Goal: Transaction & Acquisition: Book appointment/travel/reservation

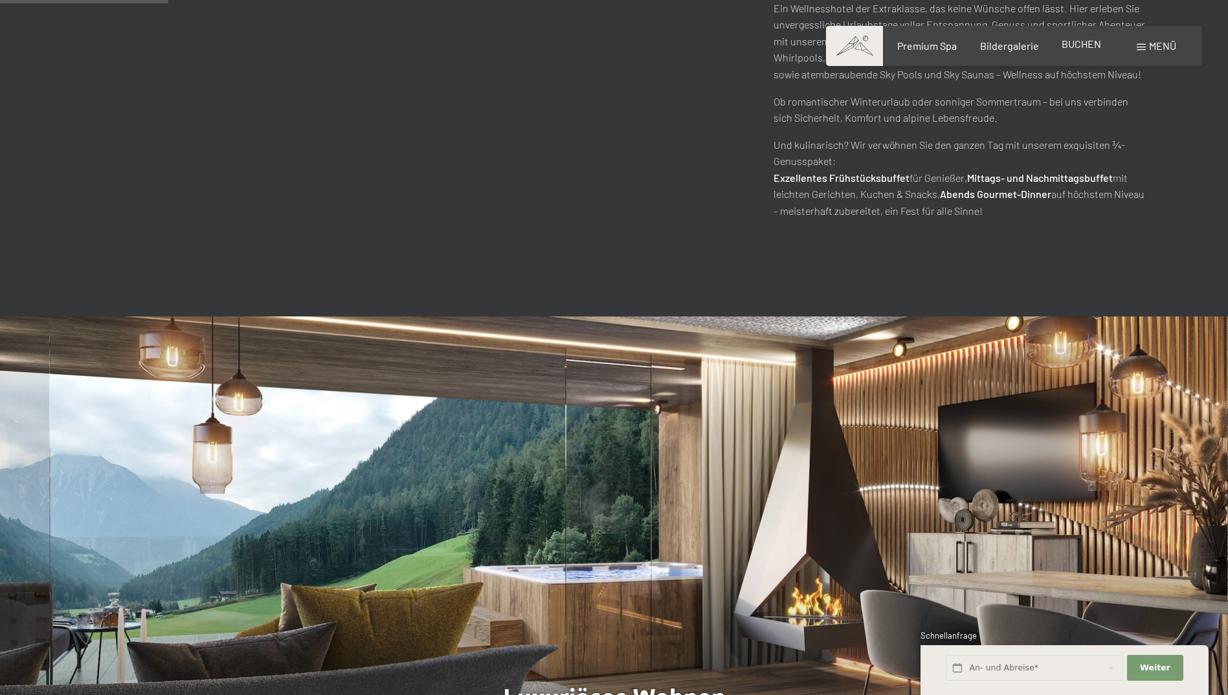
scroll to position [1035, 0]
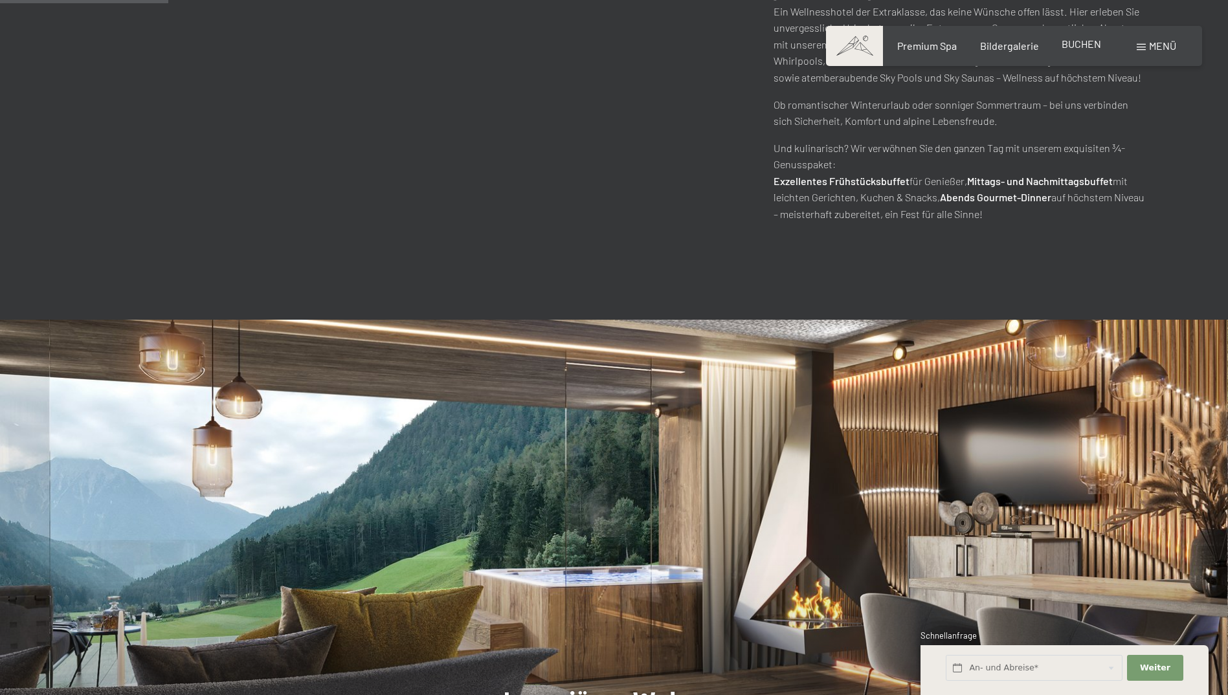
click at [1082, 45] on span "BUCHEN" at bounding box center [1080, 44] width 39 height 12
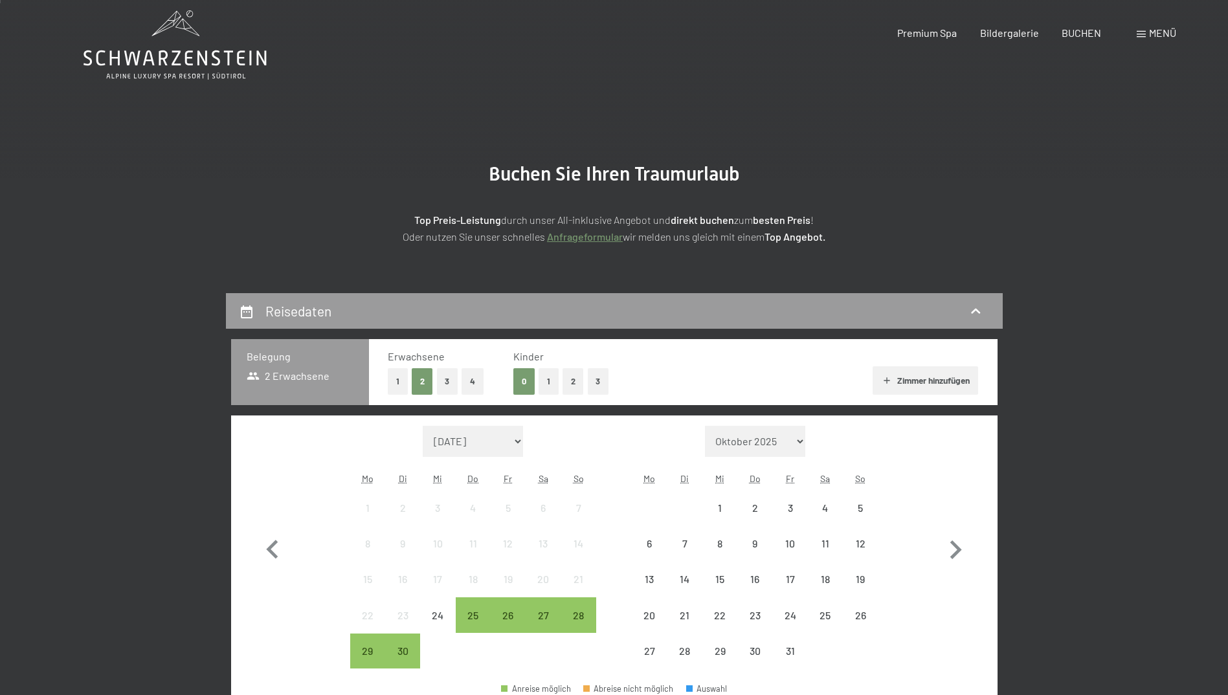
scroll to position [129, 0]
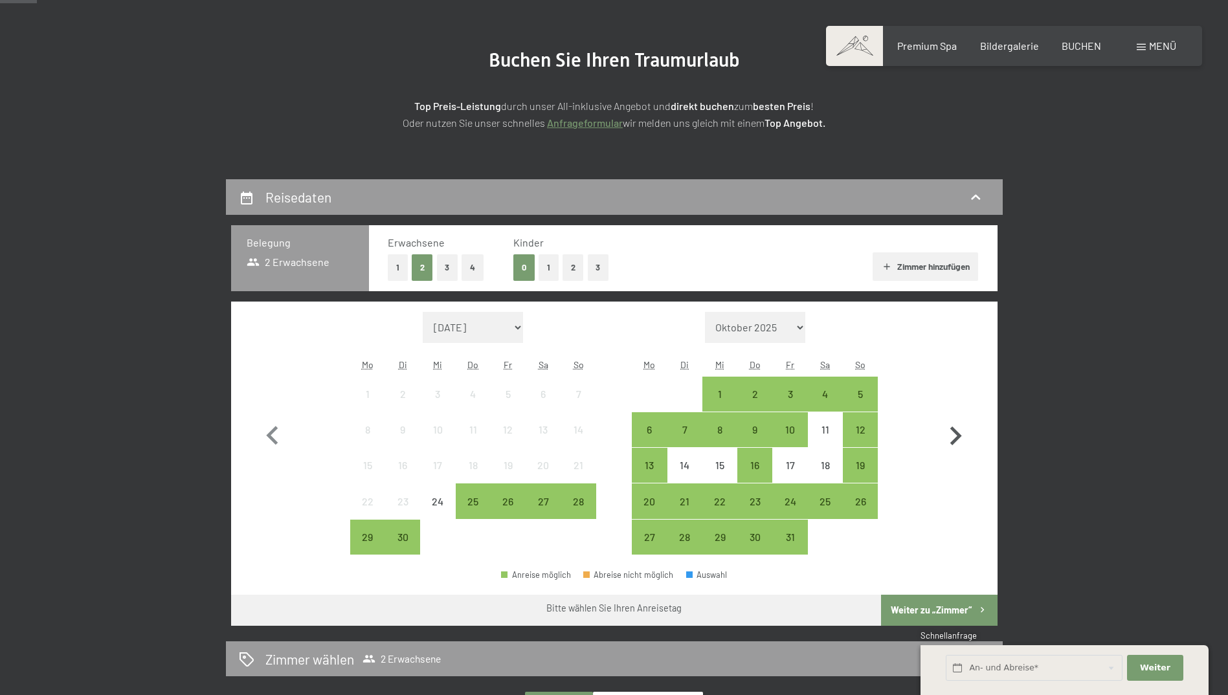
click at [950, 435] on icon "button" at bounding box center [955, 436] width 38 height 38
select select "[DATE]"
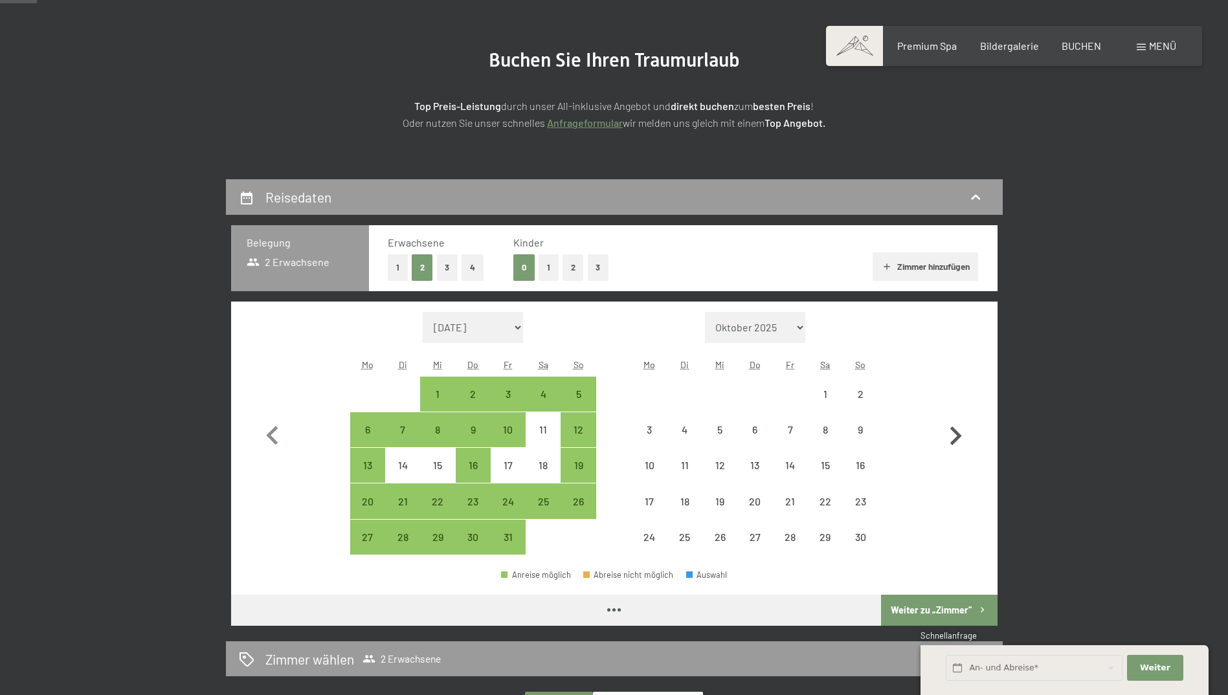
click at [949, 435] on icon "button" at bounding box center [955, 436] width 38 height 38
select select "[DATE]"
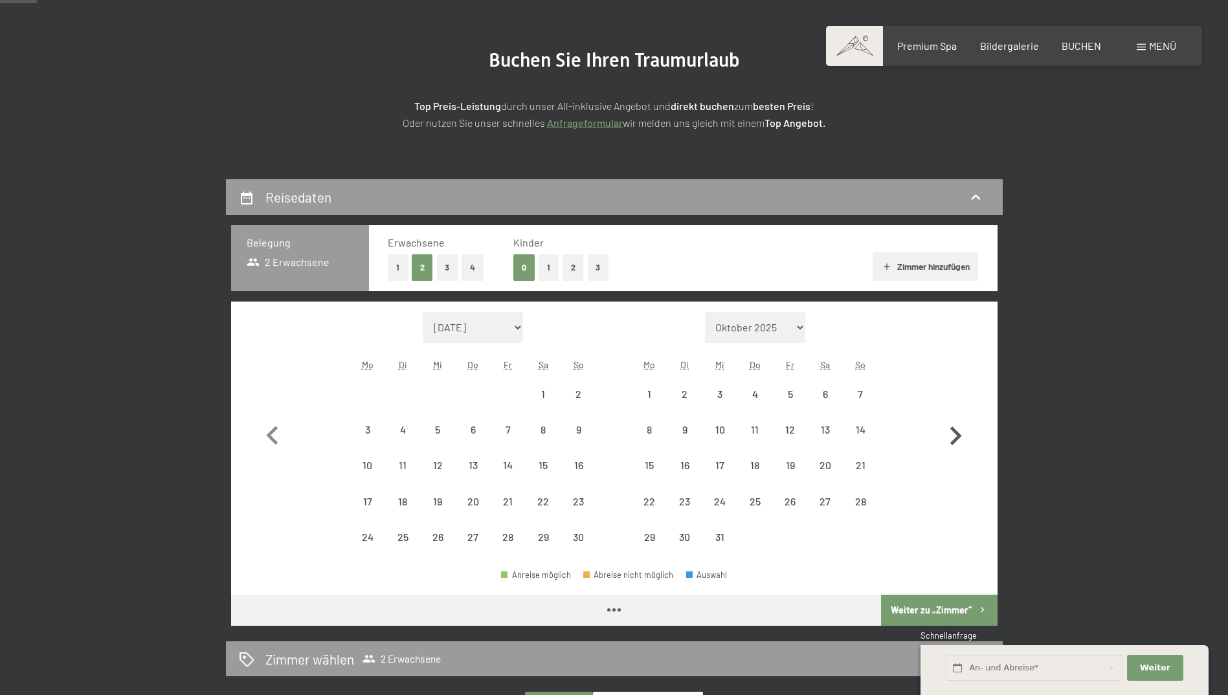
click at [949, 434] on icon "button" at bounding box center [955, 436] width 38 height 38
select select "[DATE]"
click at [949, 434] on icon "button" at bounding box center [955, 436] width 38 height 38
select select "[DATE]"
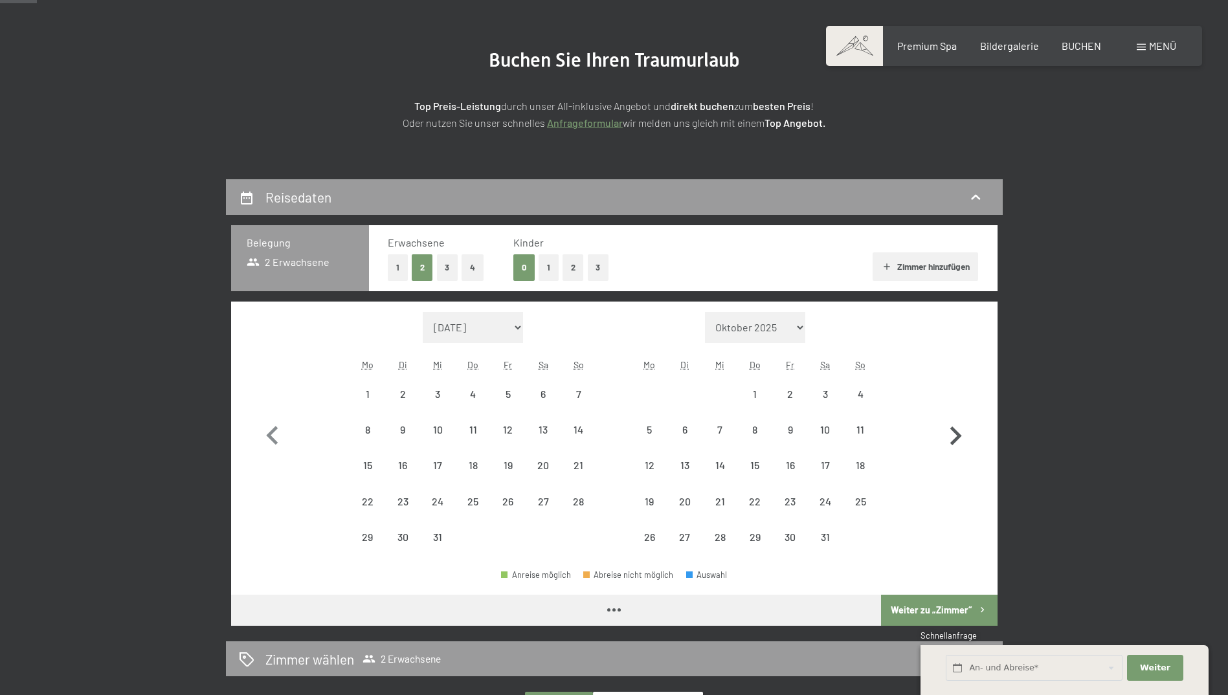
select select "[DATE]"
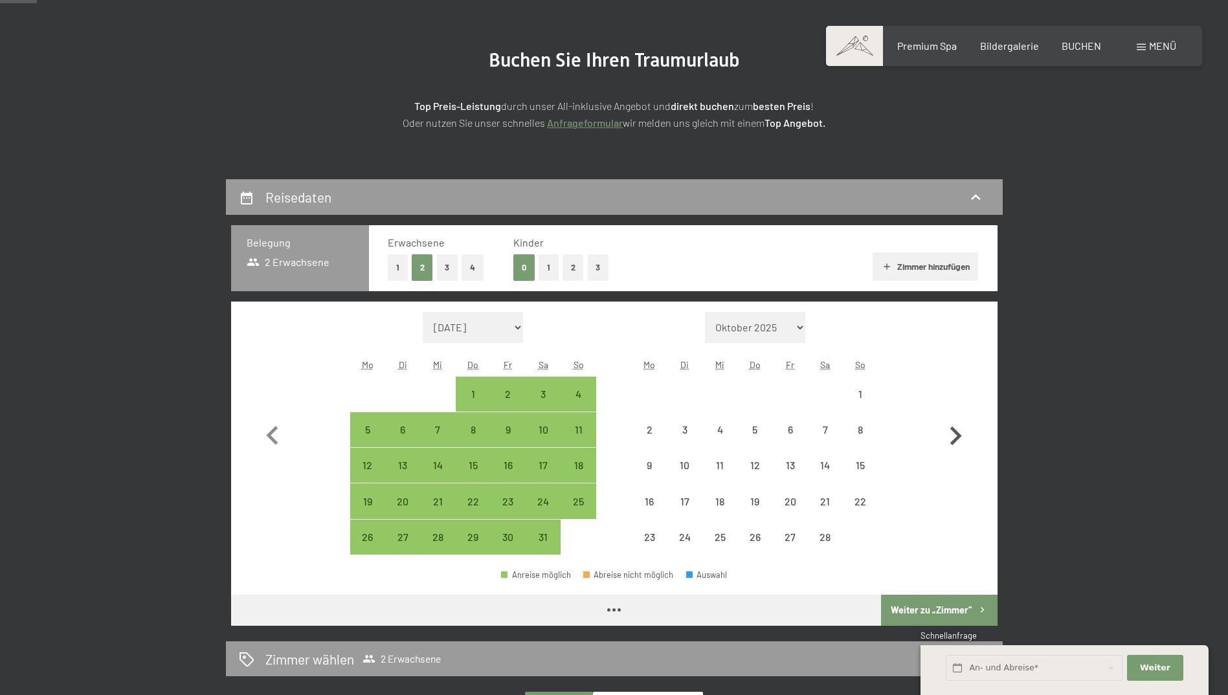
select select "[DATE]"
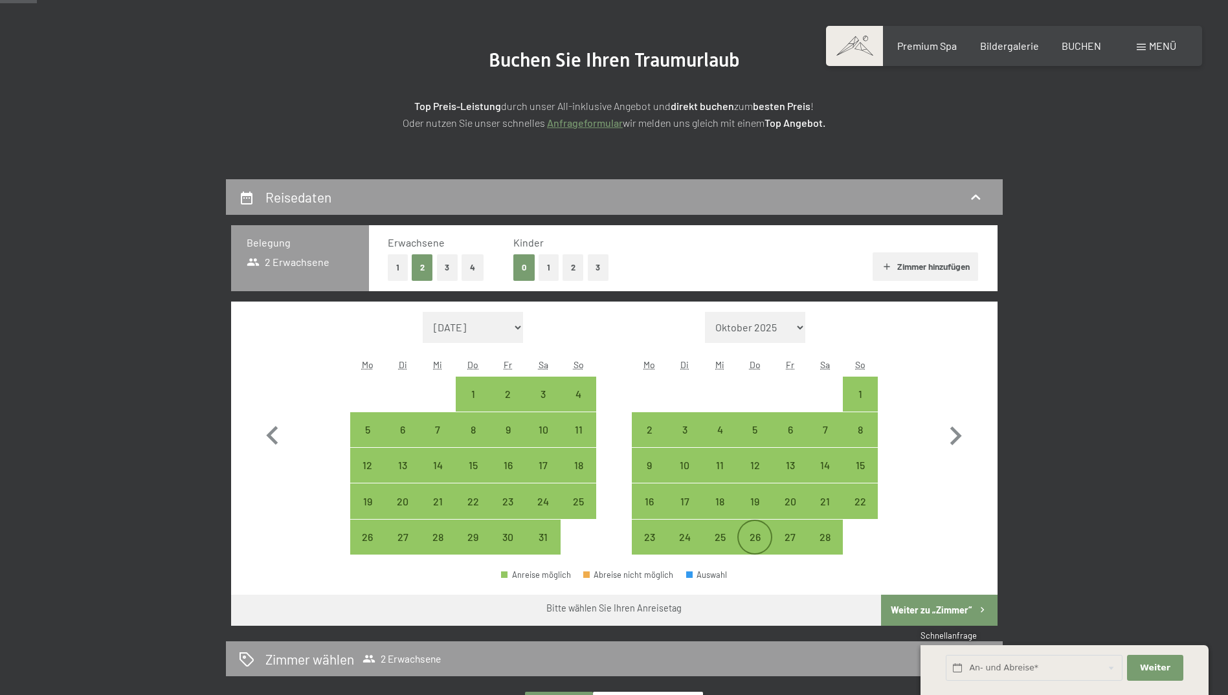
click at [753, 538] on div "26" at bounding box center [754, 548] width 32 height 32
select select "[DATE]"
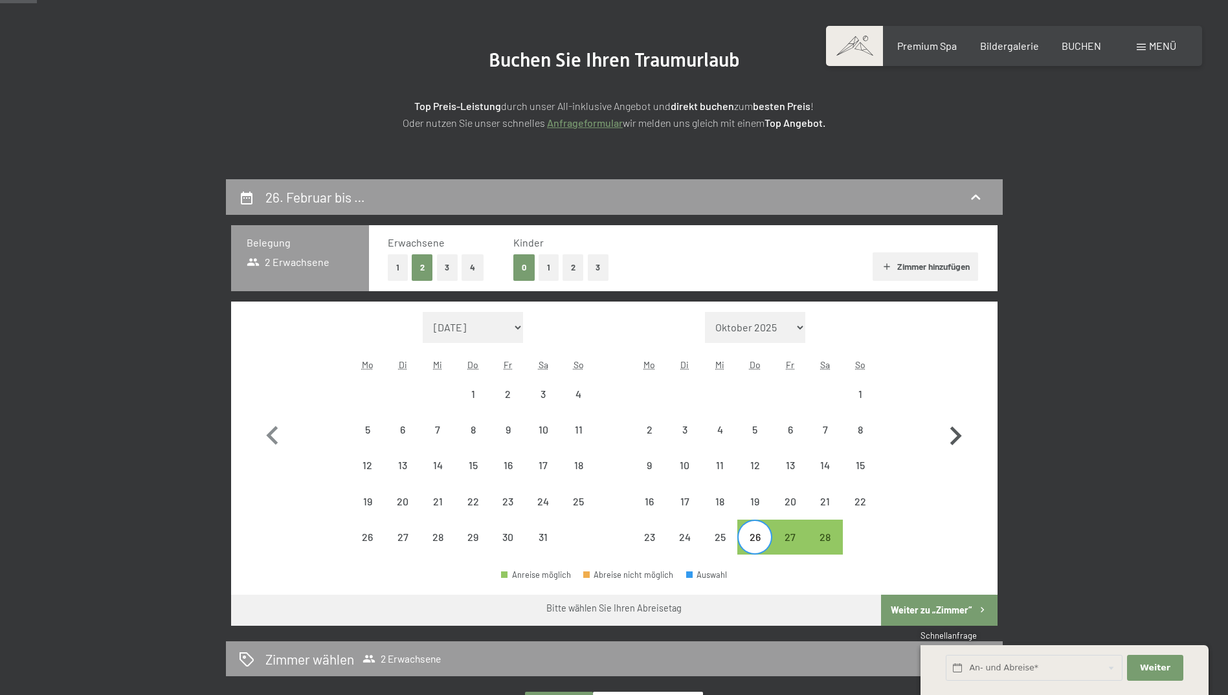
click at [956, 436] on icon "button" at bounding box center [955, 436] width 38 height 38
select select "[DATE]"
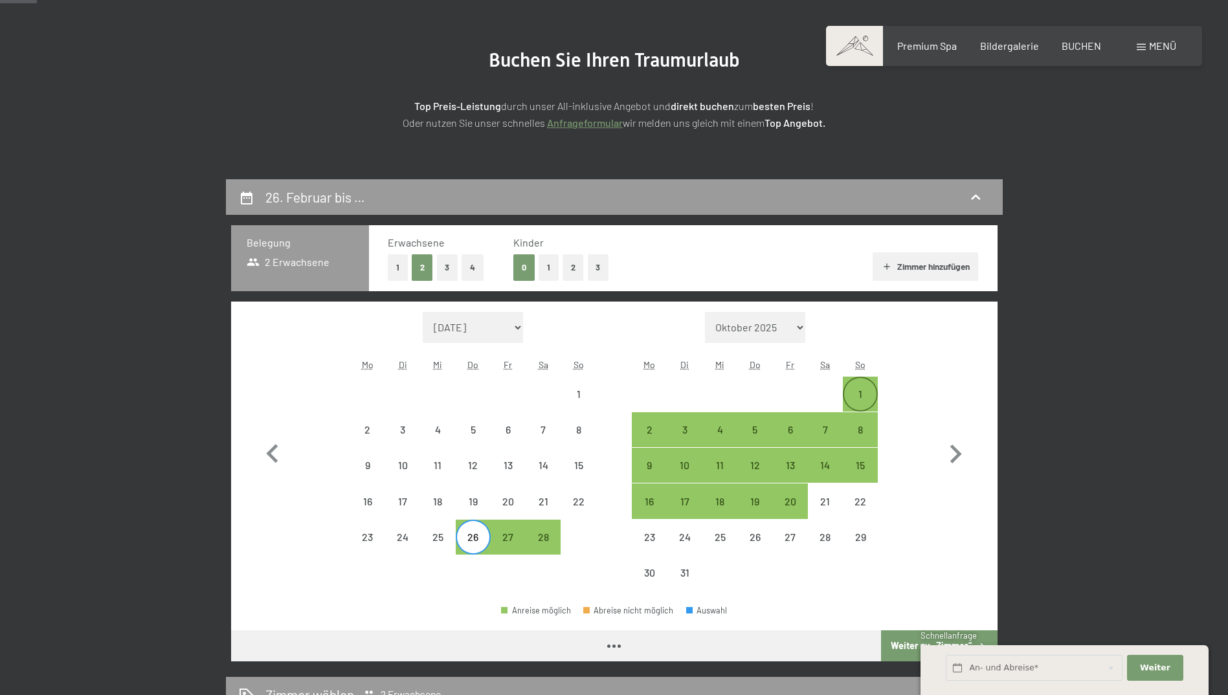
click at [858, 394] on div "1" at bounding box center [860, 405] width 32 height 32
select select "[DATE]"
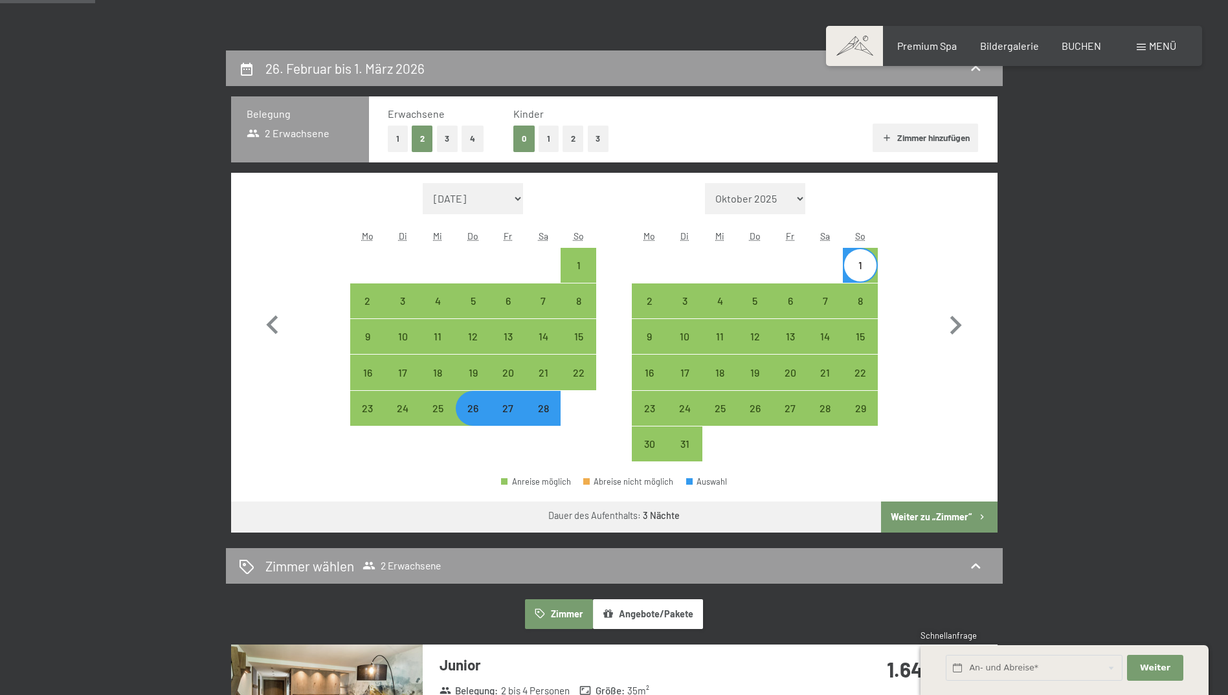
scroll to position [324, 0]
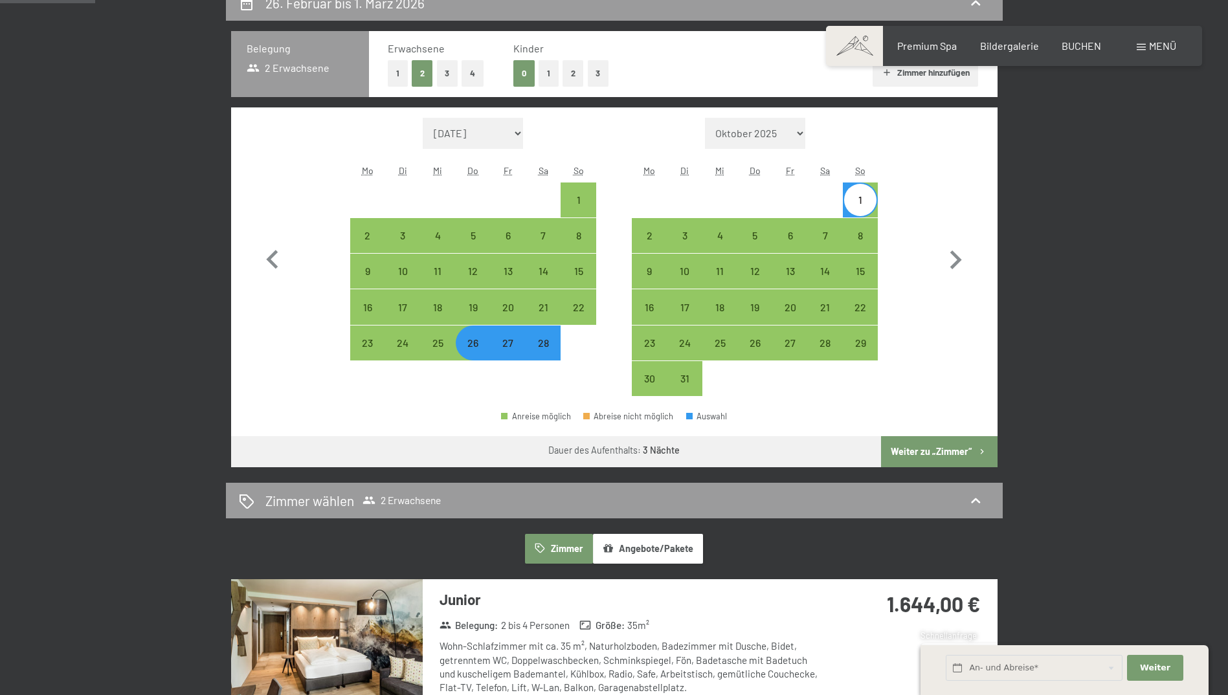
click at [923, 452] on button "Weiter zu „Zimmer“" at bounding box center [939, 451] width 116 height 31
select select "[DATE]"
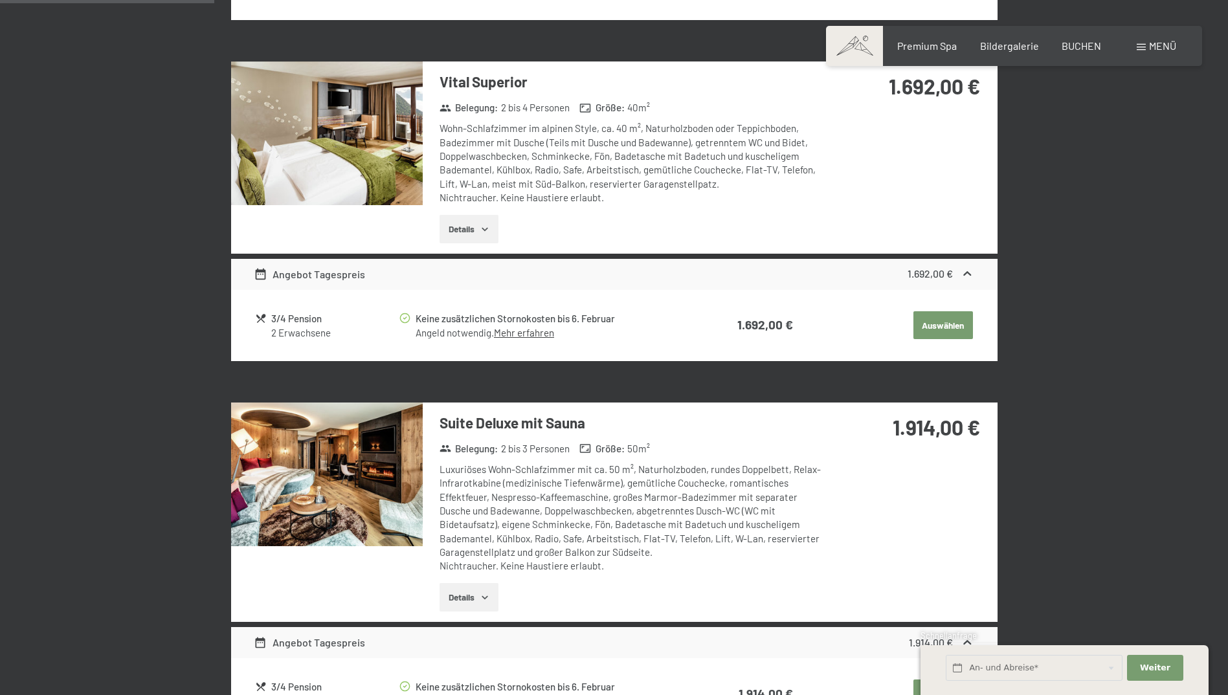
scroll to position [906, 0]
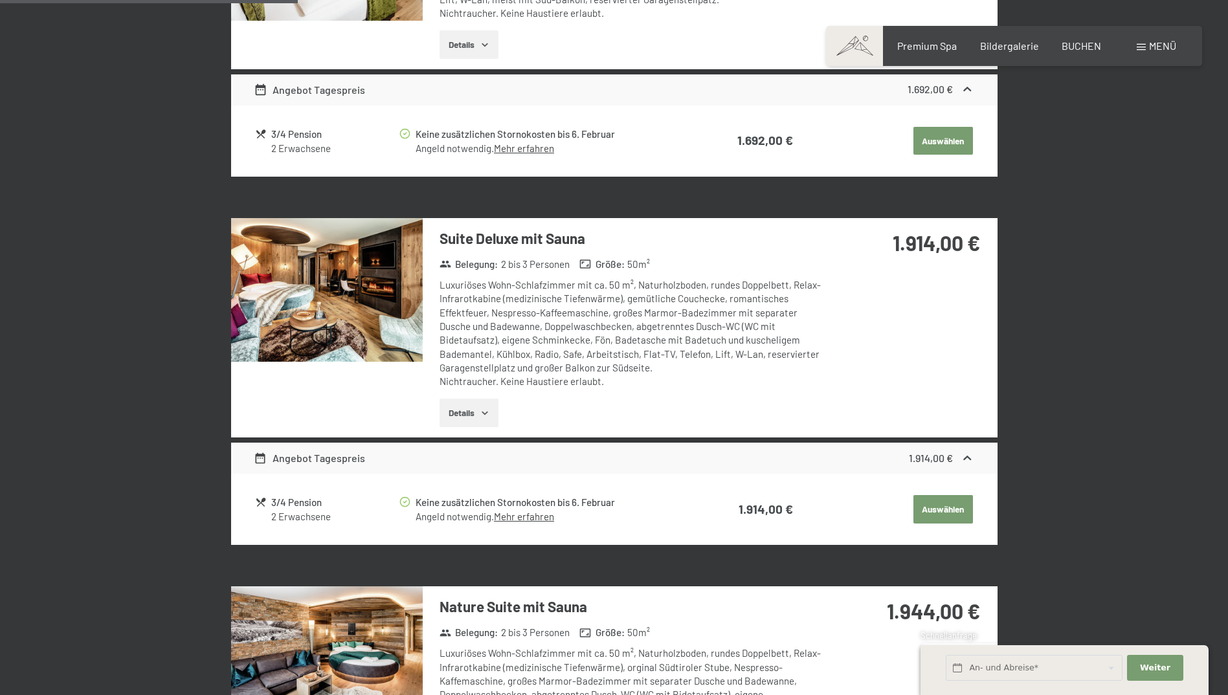
click at [850, 369] on div "Suite Deluxe mit Sauna Belegung : 2 bis 3 Personen Größe : 50 m² Luxuriöses Woh…" at bounding box center [614, 327] width 766 height 219
click at [964, 518] on button "Auswählen" at bounding box center [943, 509] width 60 height 28
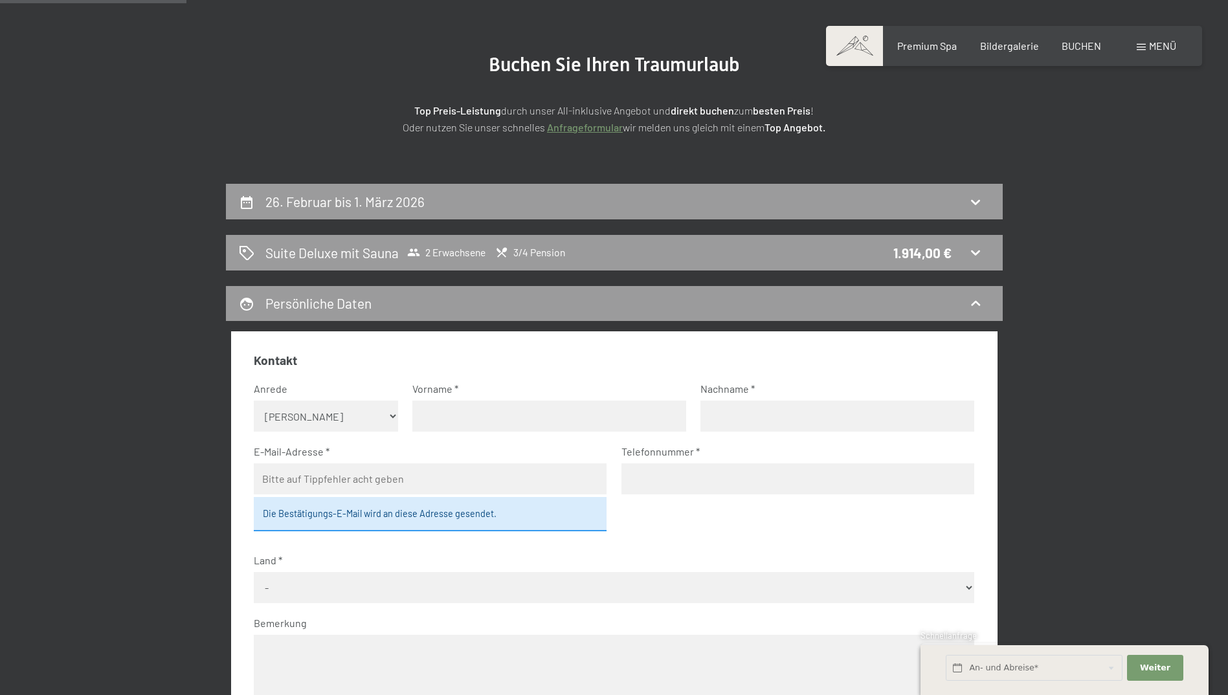
scroll to position [0, 0]
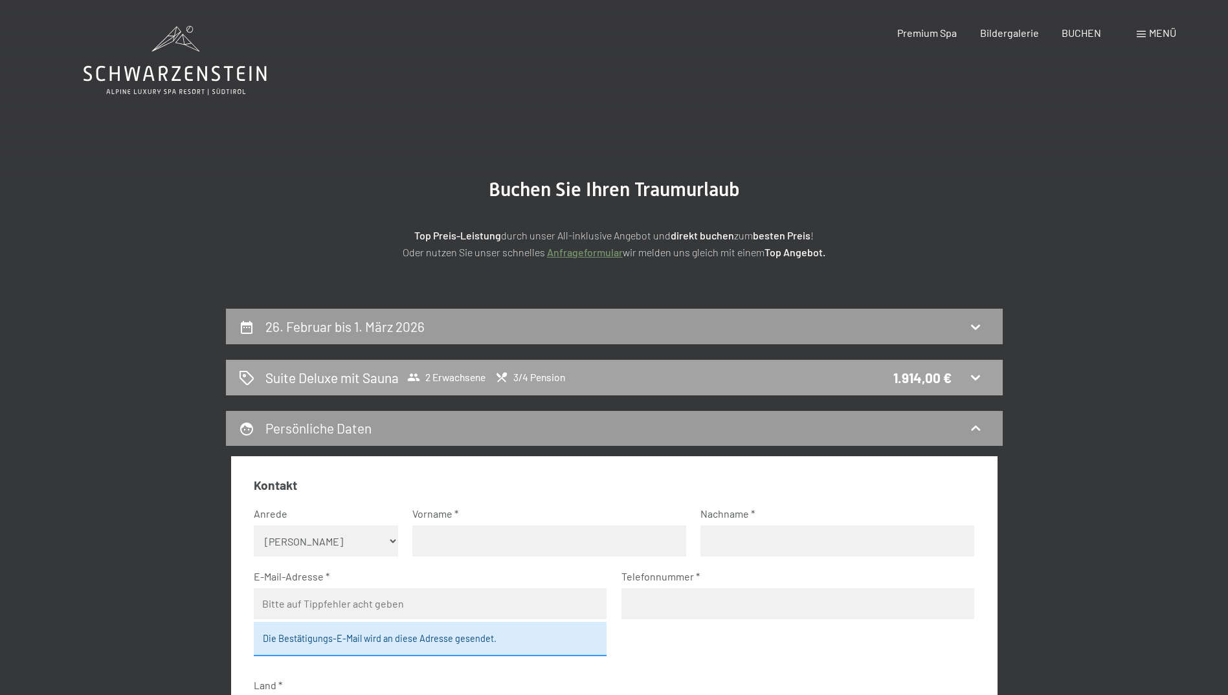
click at [932, 375] on div "1.914,00 €" at bounding box center [922, 377] width 58 height 19
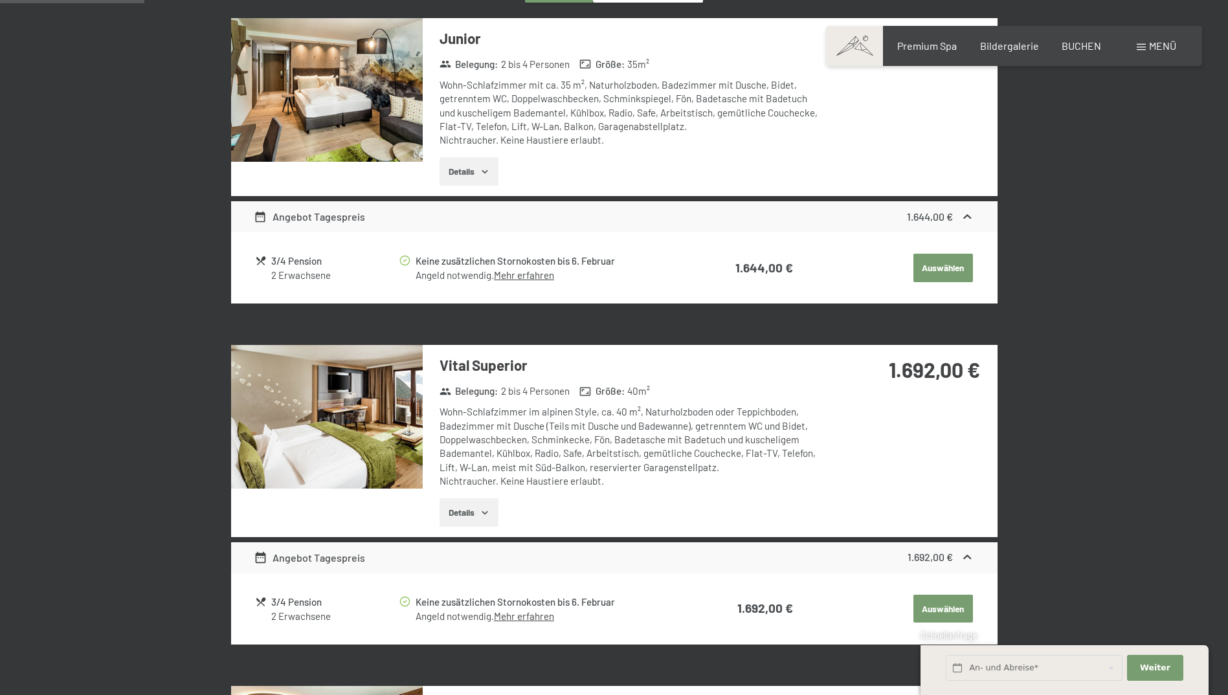
scroll to position [632, 0]
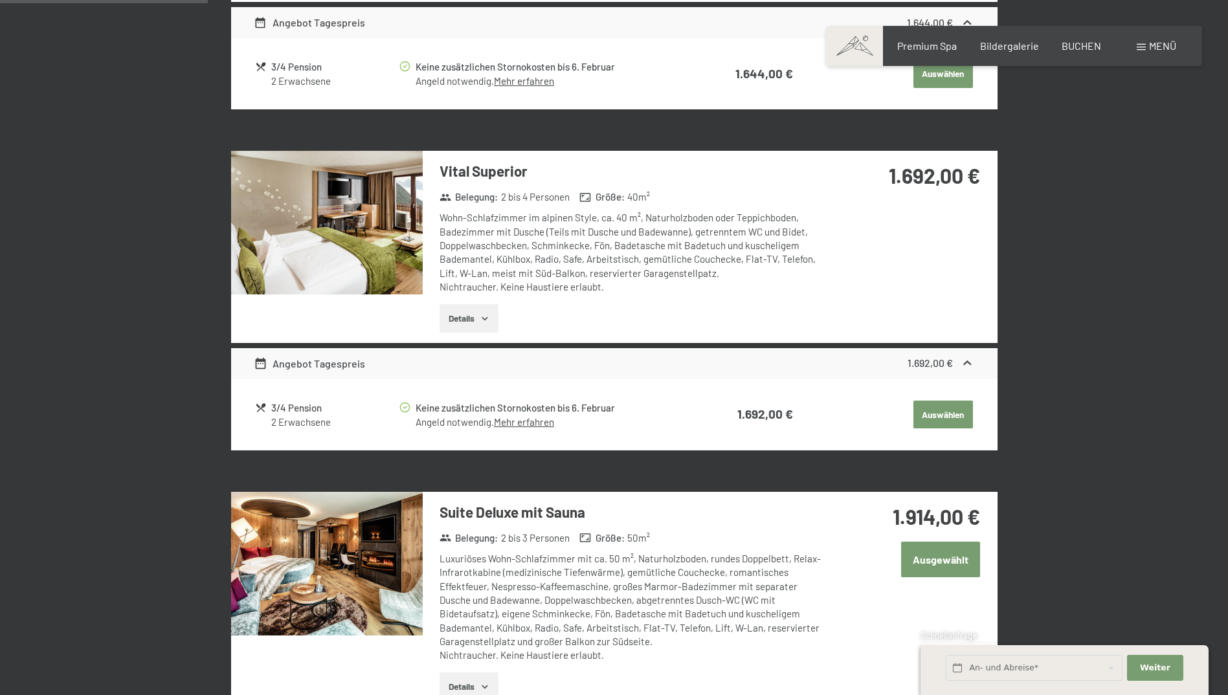
click at [923, 558] on button "Ausgewählt" at bounding box center [940, 560] width 79 height 36
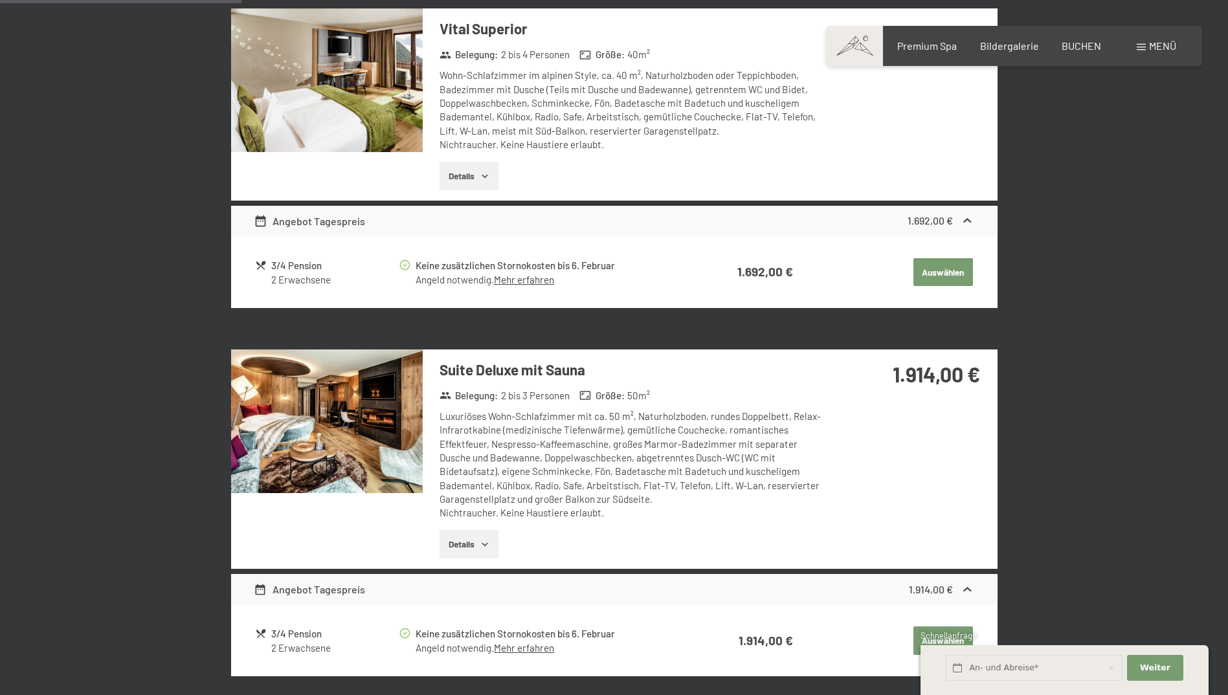
scroll to position [891, 0]
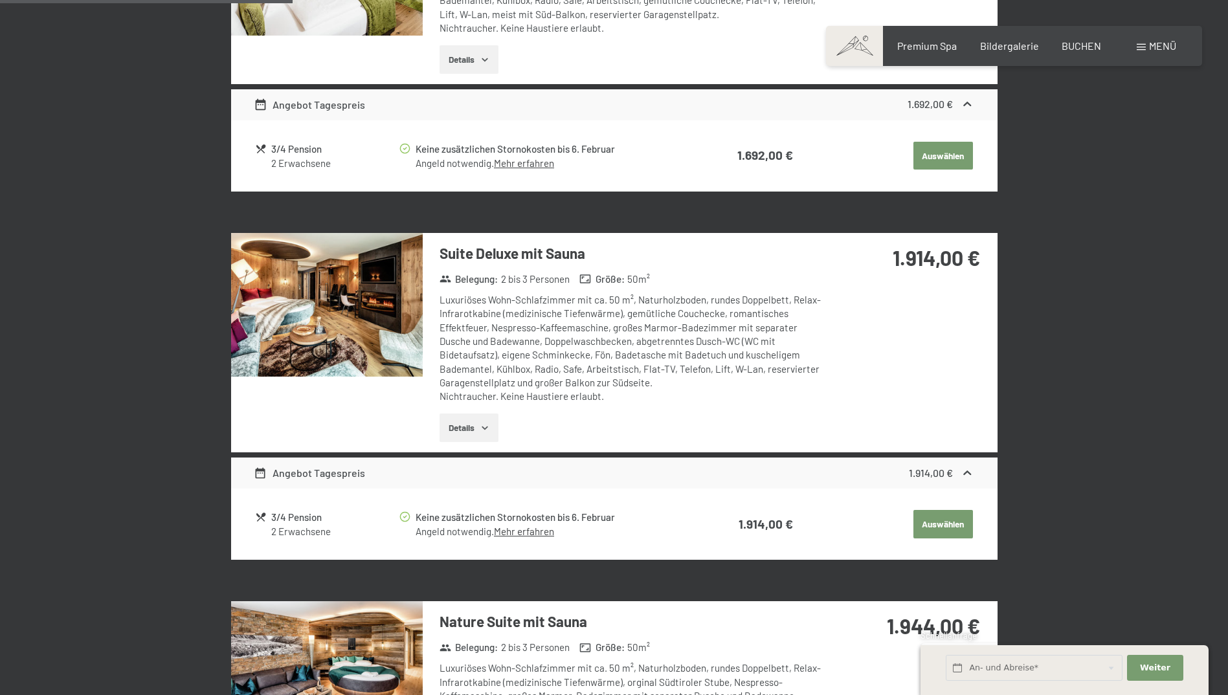
click at [529, 535] on link "Mehr erfahren" at bounding box center [524, 531] width 60 height 12
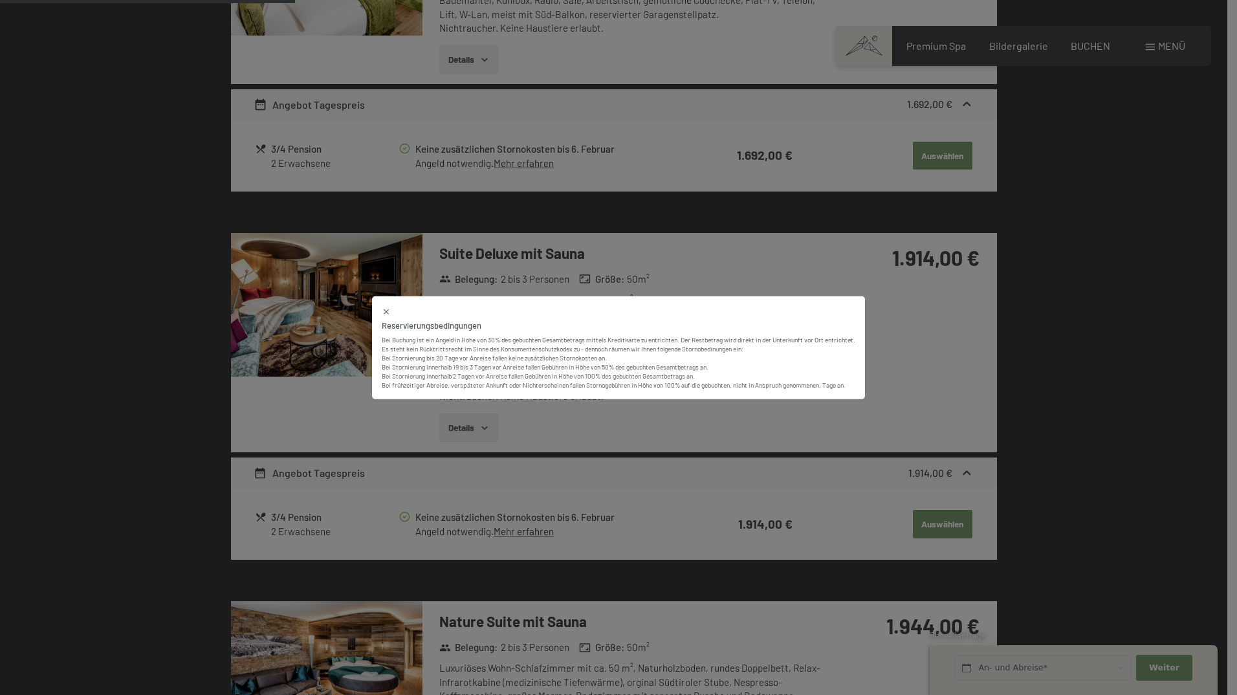
click at [301, 401] on div "Reservierungsbedingungen Bei Buchung ist ein Angeld in Höhe von 30% des gebucht…" at bounding box center [618, 347] width 1237 height 695
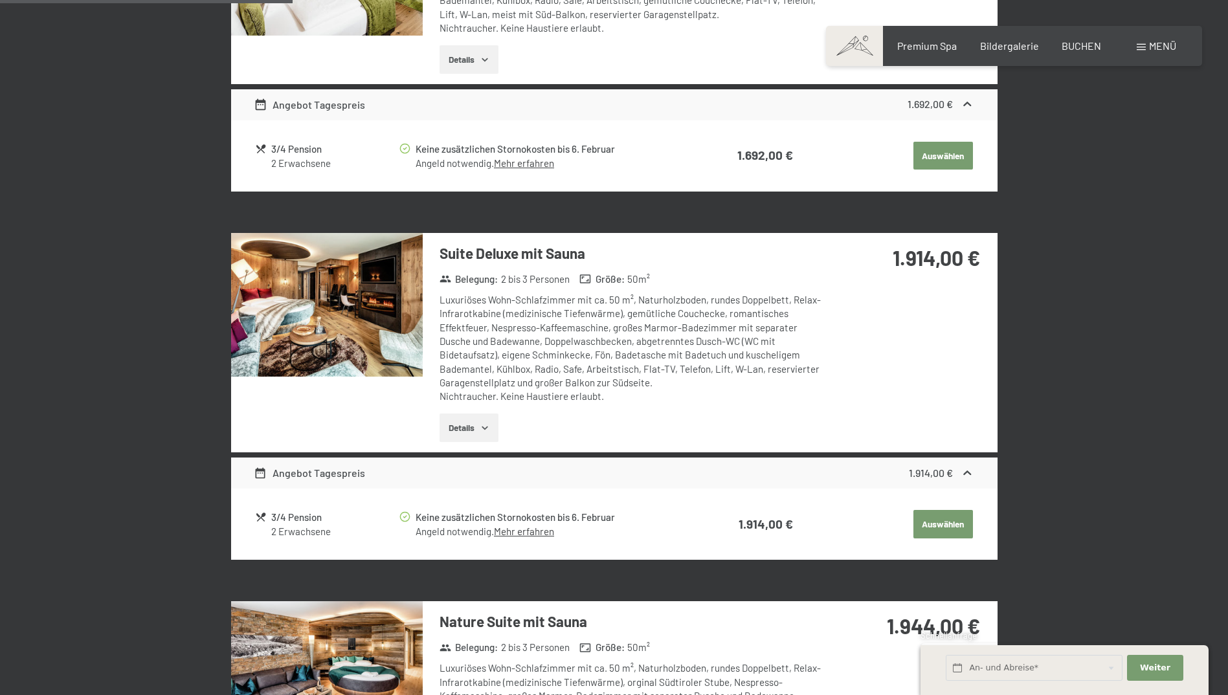
click at [916, 523] on button "Auswählen" at bounding box center [943, 524] width 60 height 28
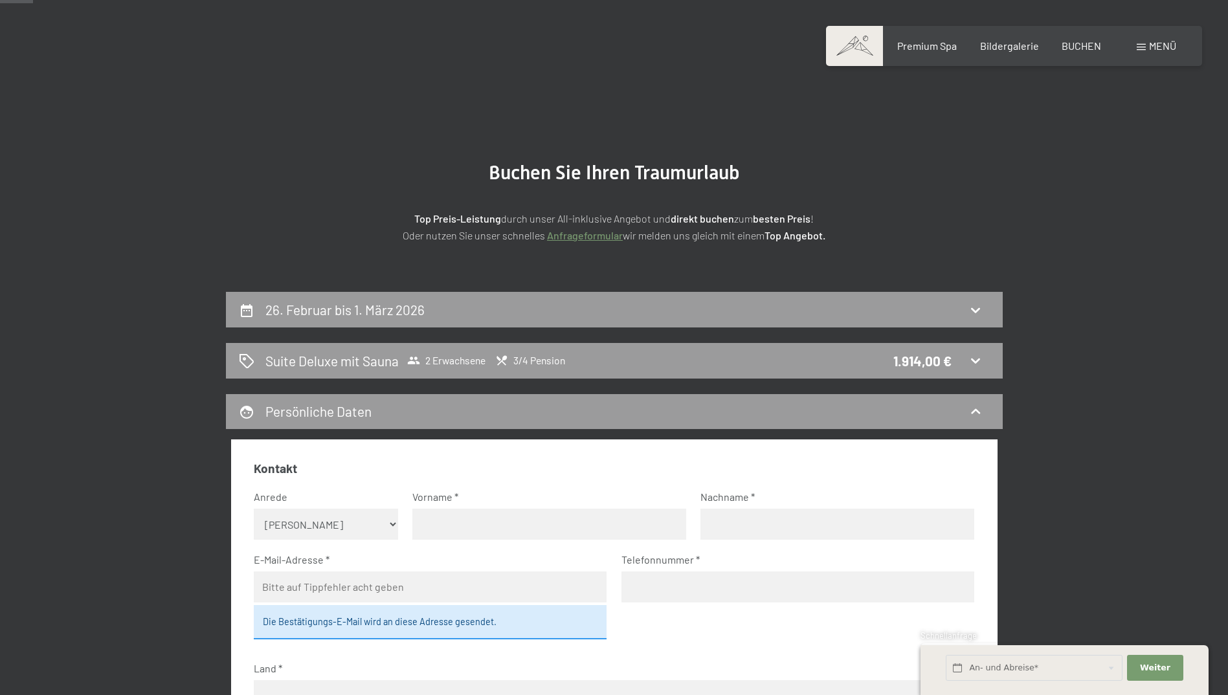
scroll to position [0, 0]
